Goal: Entertainment & Leisure: Consume media (video, audio)

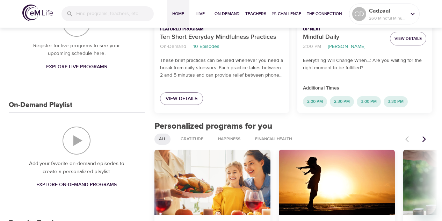
scroll to position [187, 0]
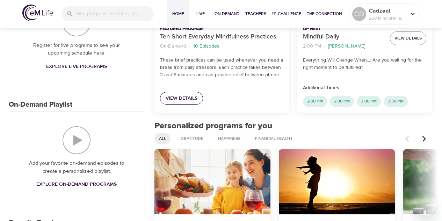
click at [185, 95] on span "View Details" at bounding box center [181, 98] width 32 height 9
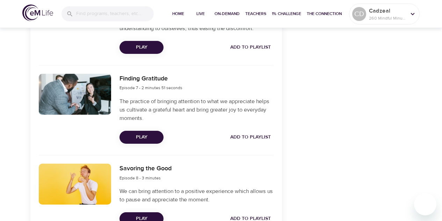
scroll to position [758, 0]
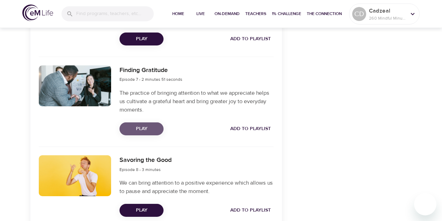
click at [143, 129] on span "Play" at bounding box center [141, 128] width 33 height 9
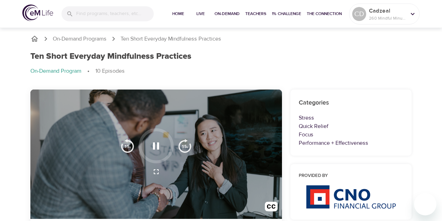
scroll to position [0, 0]
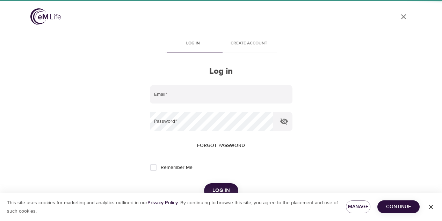
type input "[PERSON_NAME][EMAIL_ADDRESS][DOMAIN_NAME]"
